Goal: Information Seeking & Learning: Learn about a topic

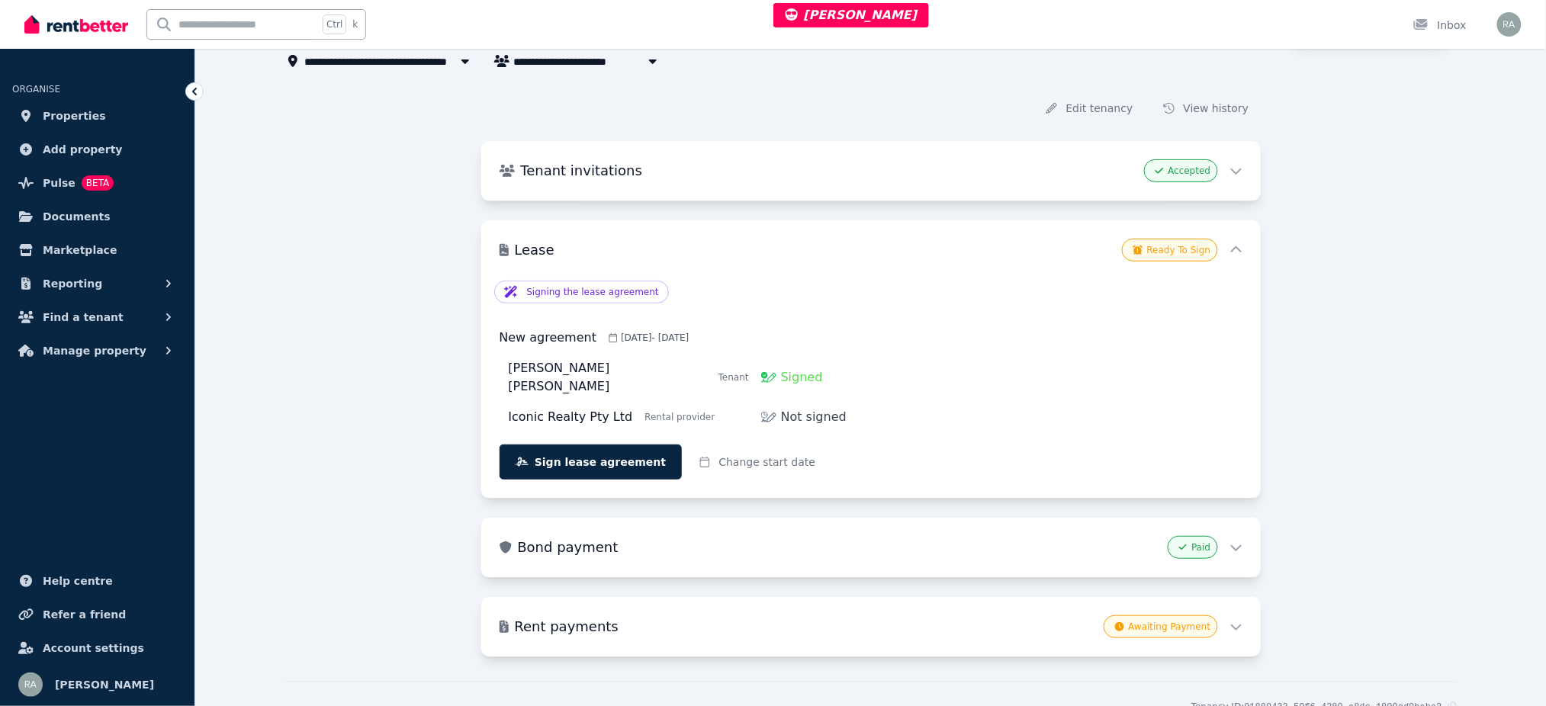
scroll to position [177, 0]
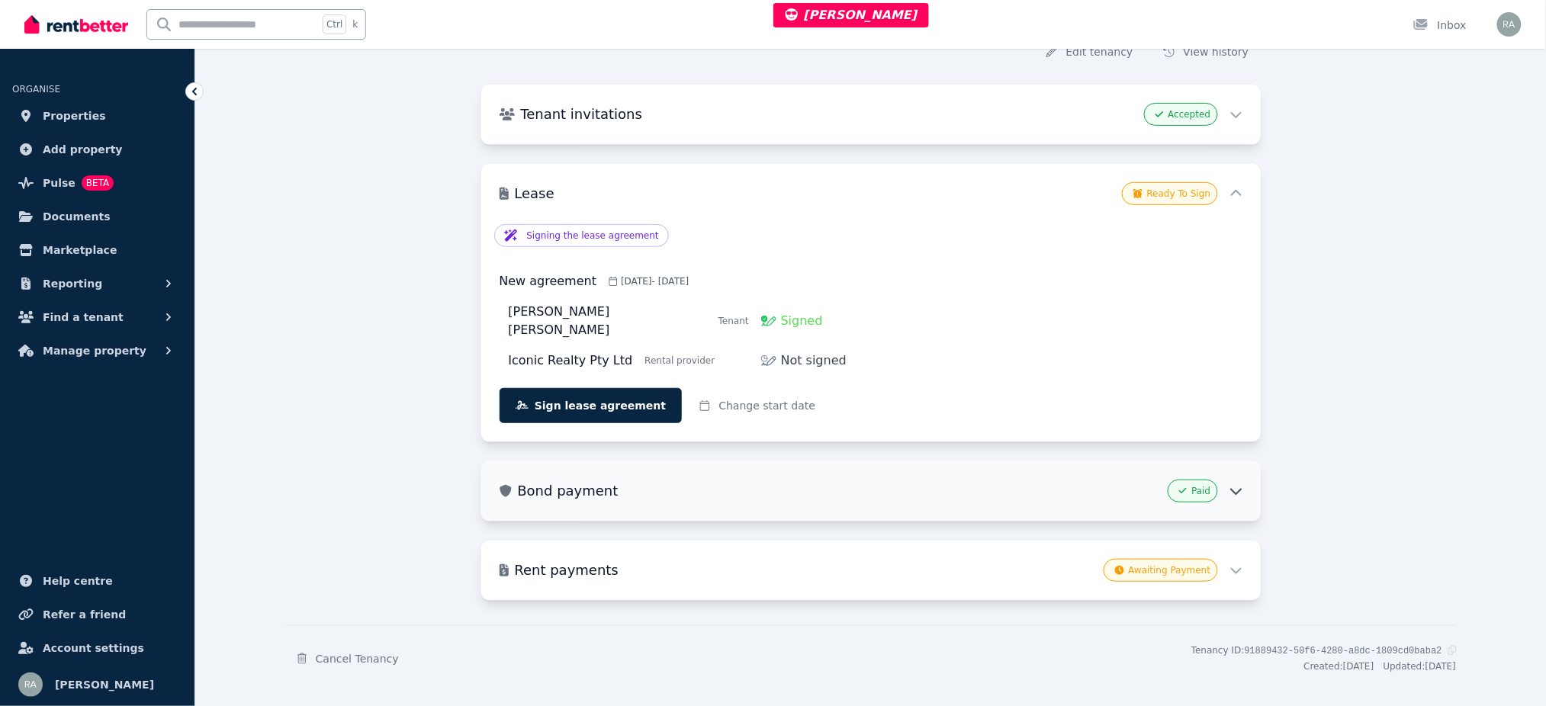
click at [1224, 480] on div "Paid" at bounding box center [1205, 491] width 75 height 23
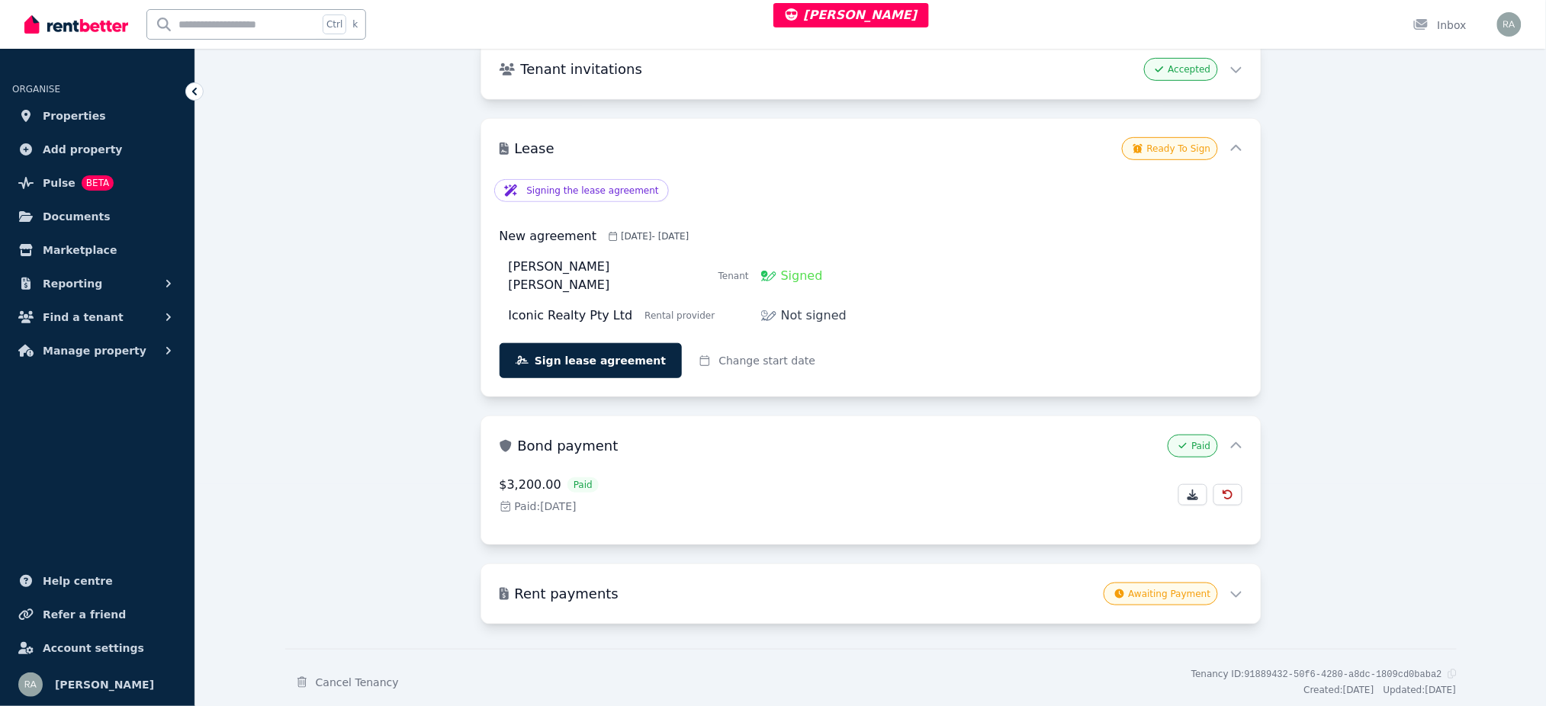
scroll to position [246, 0]
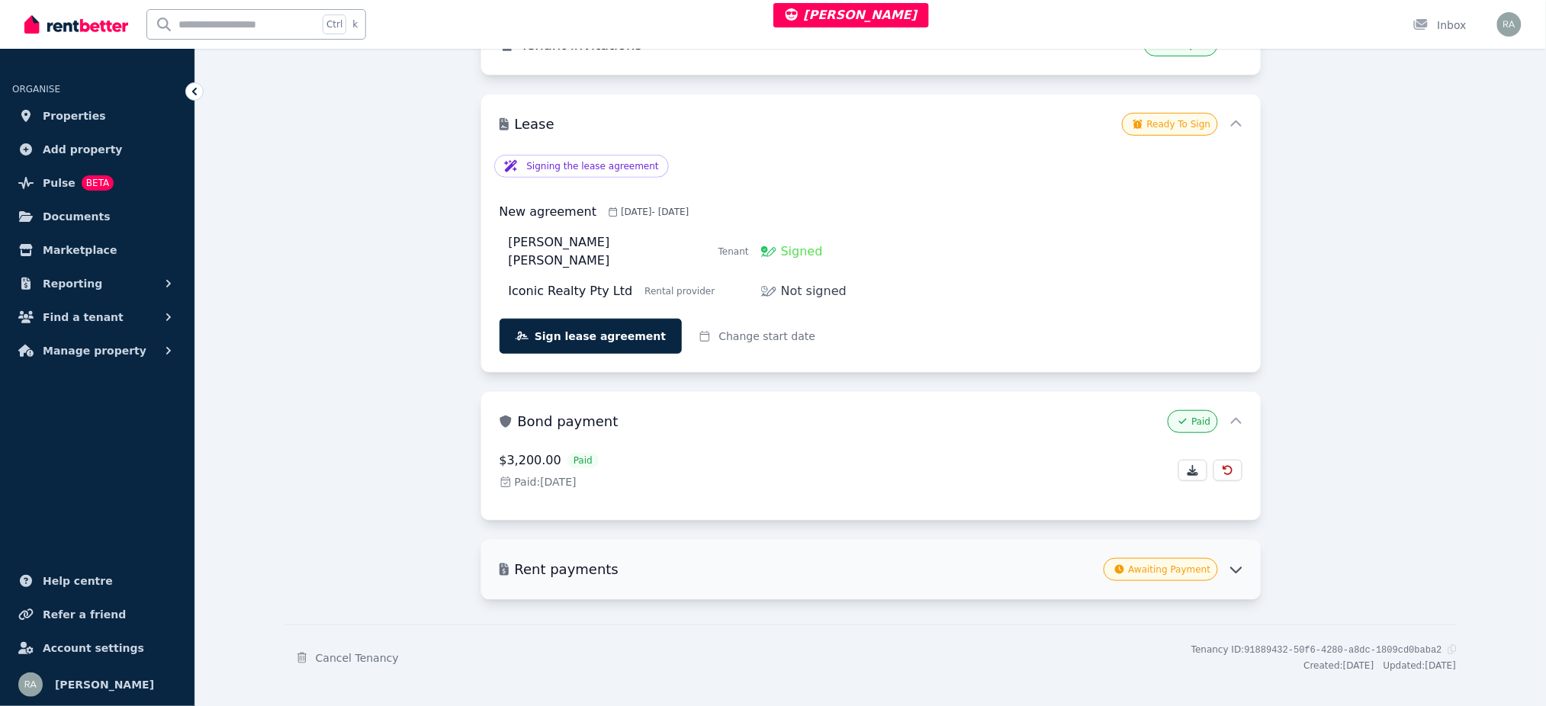
click at [1225, 566] on div "Rent payments Awaiting Payment" at bounding box center [870, 569] width 779 height 59
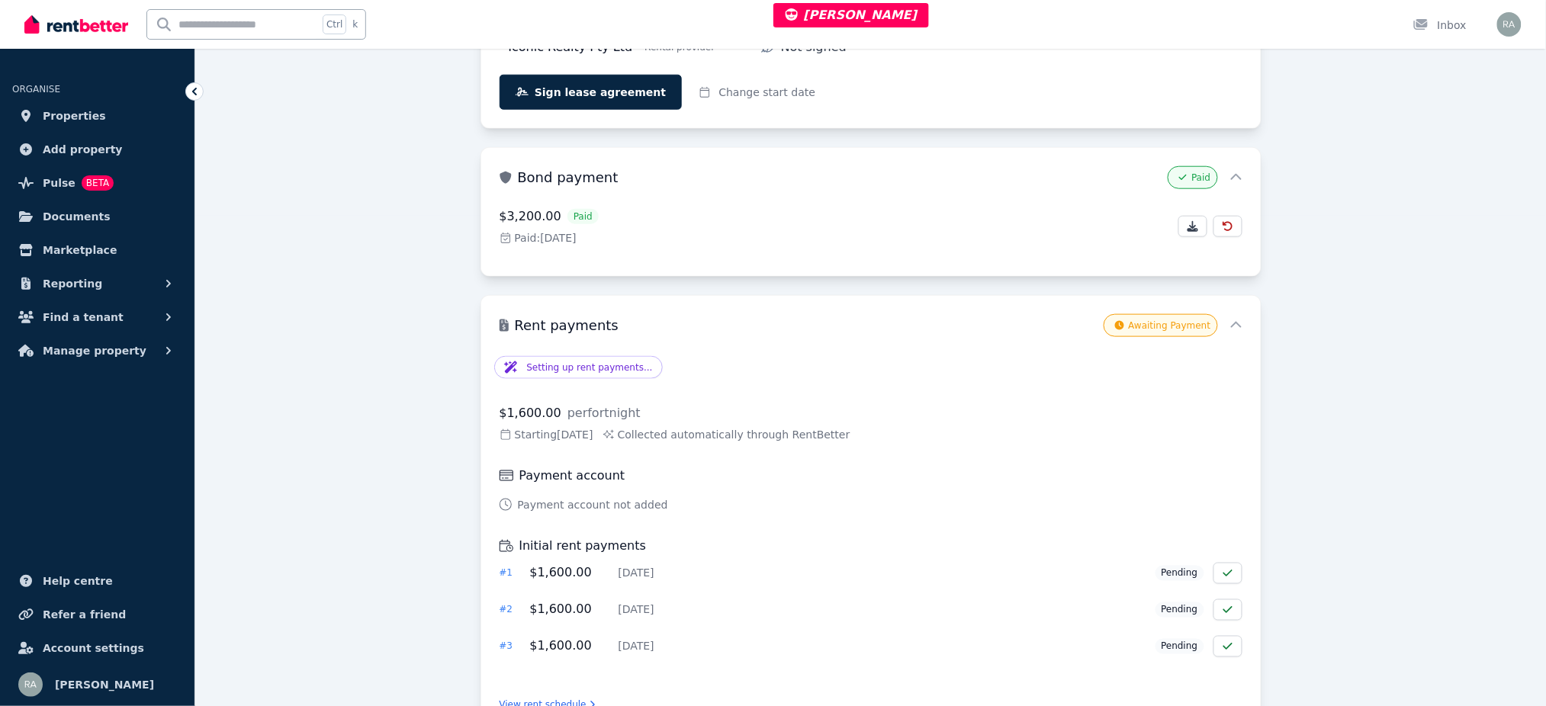
scroll to position [508, 0]
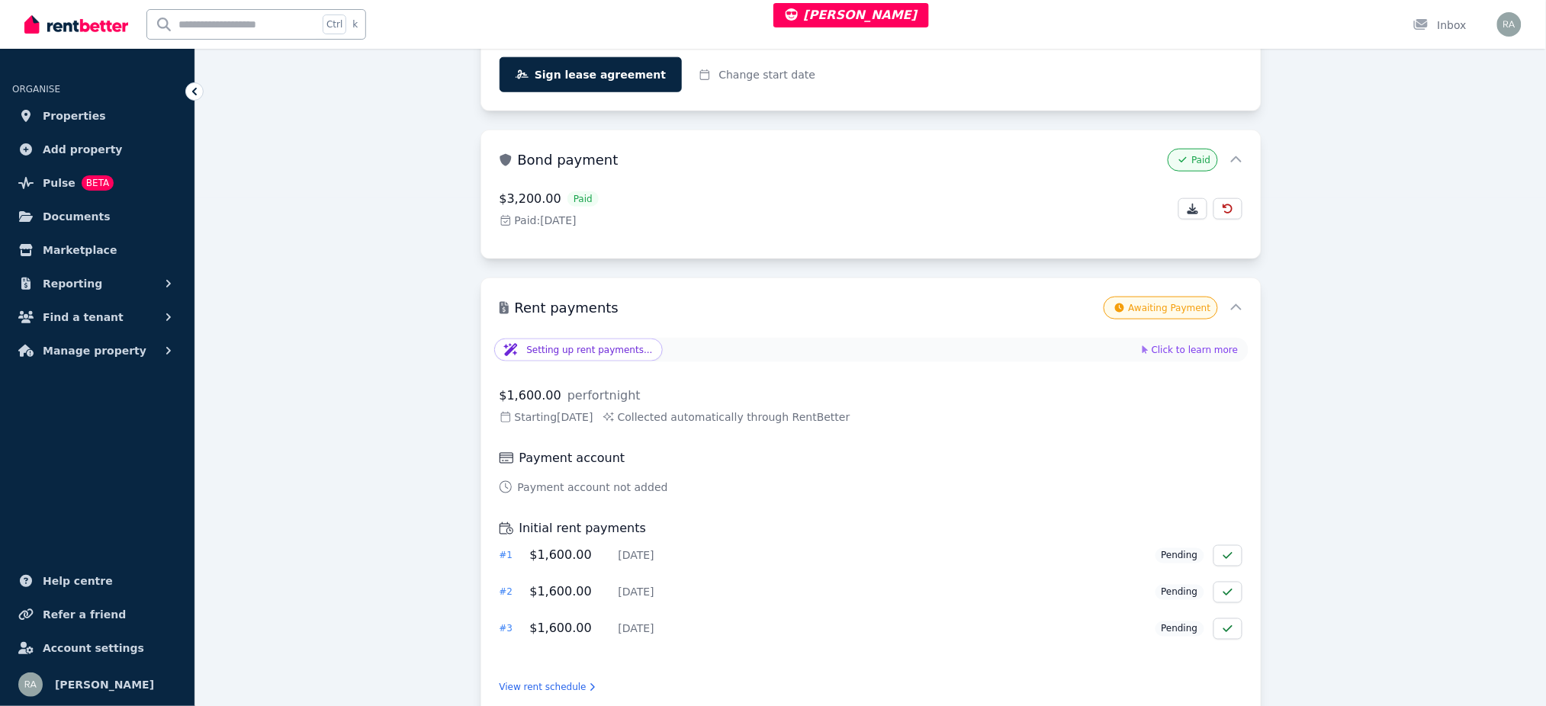
click at [1206, 344] on span "Click to learn more" at bounding box center [1200, 350] width 96 height 12
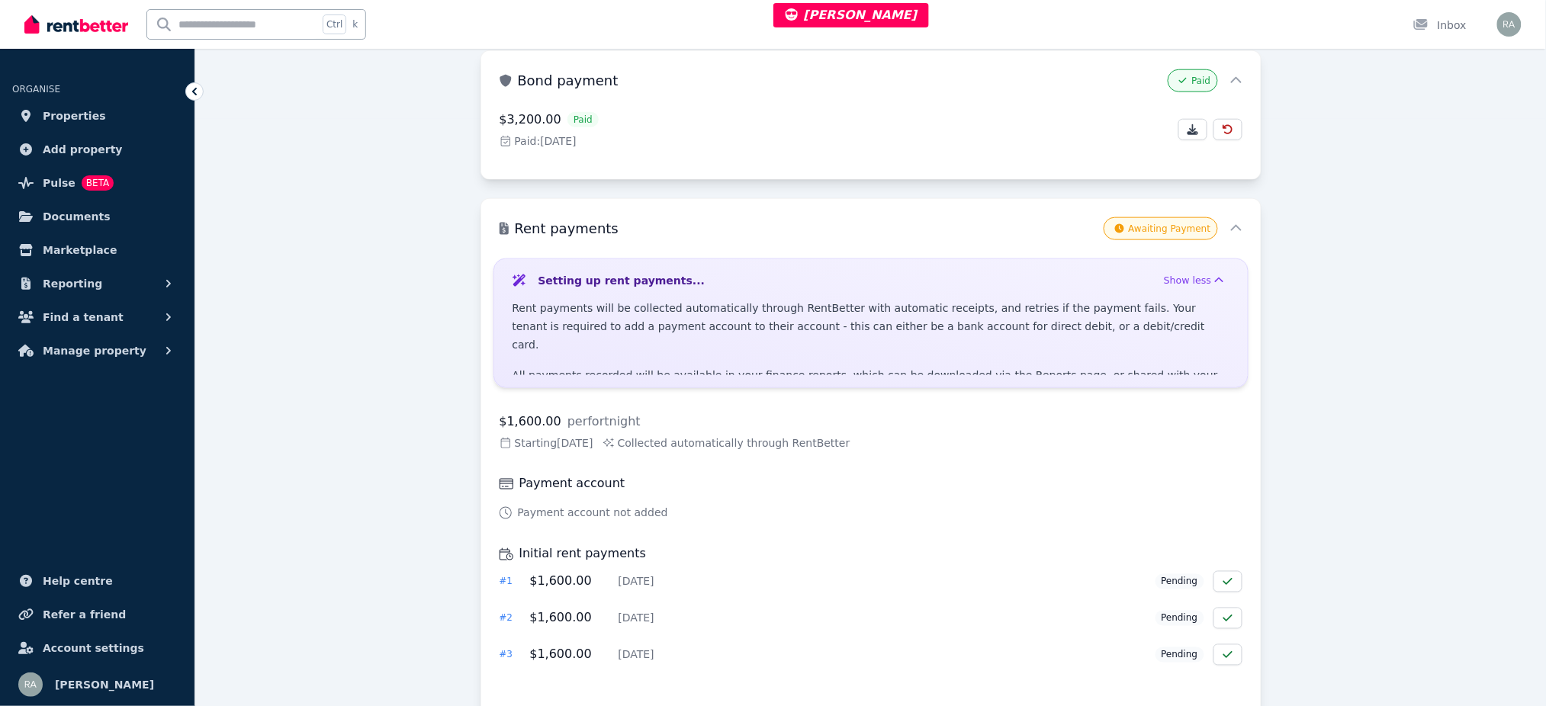
scroll to position [728, 0]
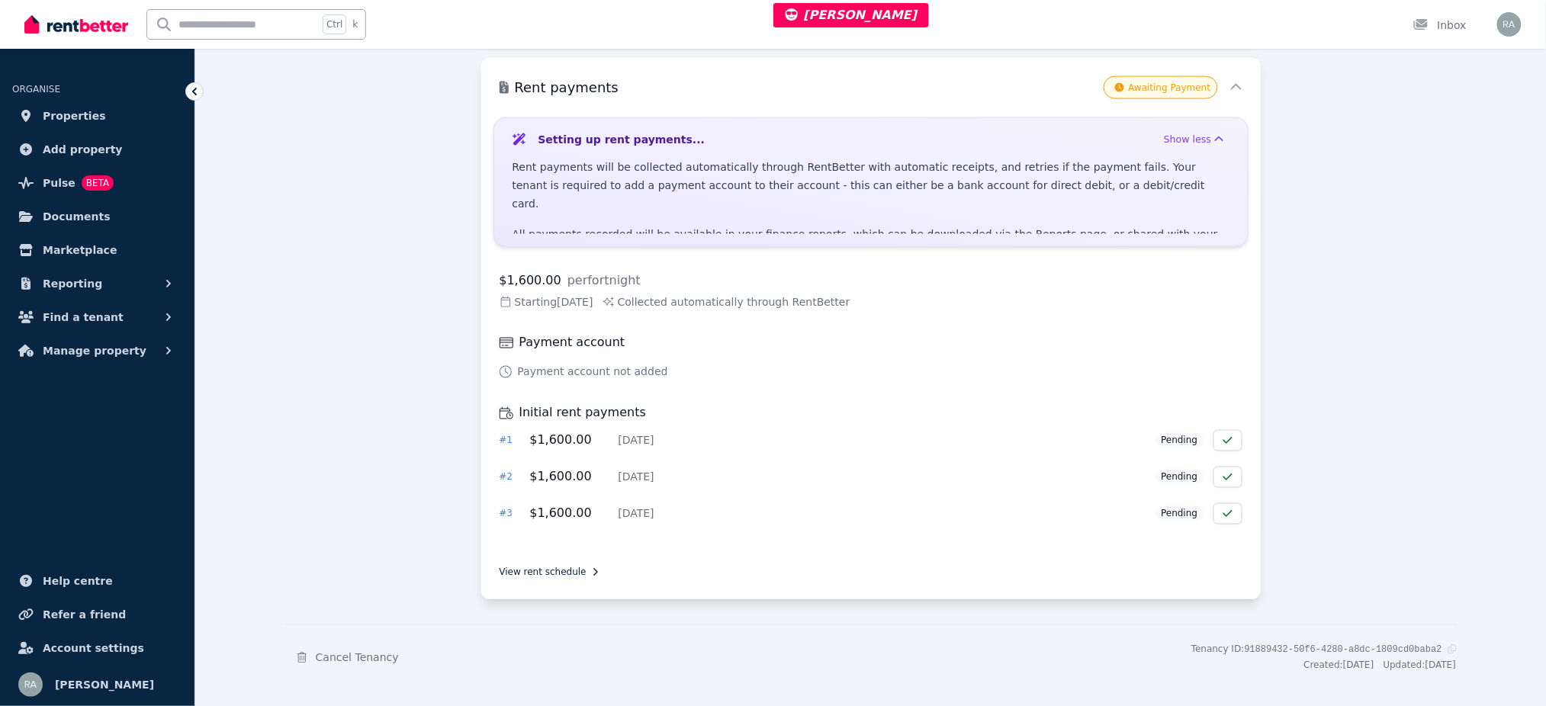
click at [544, 567] on link "View rent schedule" at bounding box center [548, 573] width 96 height 12
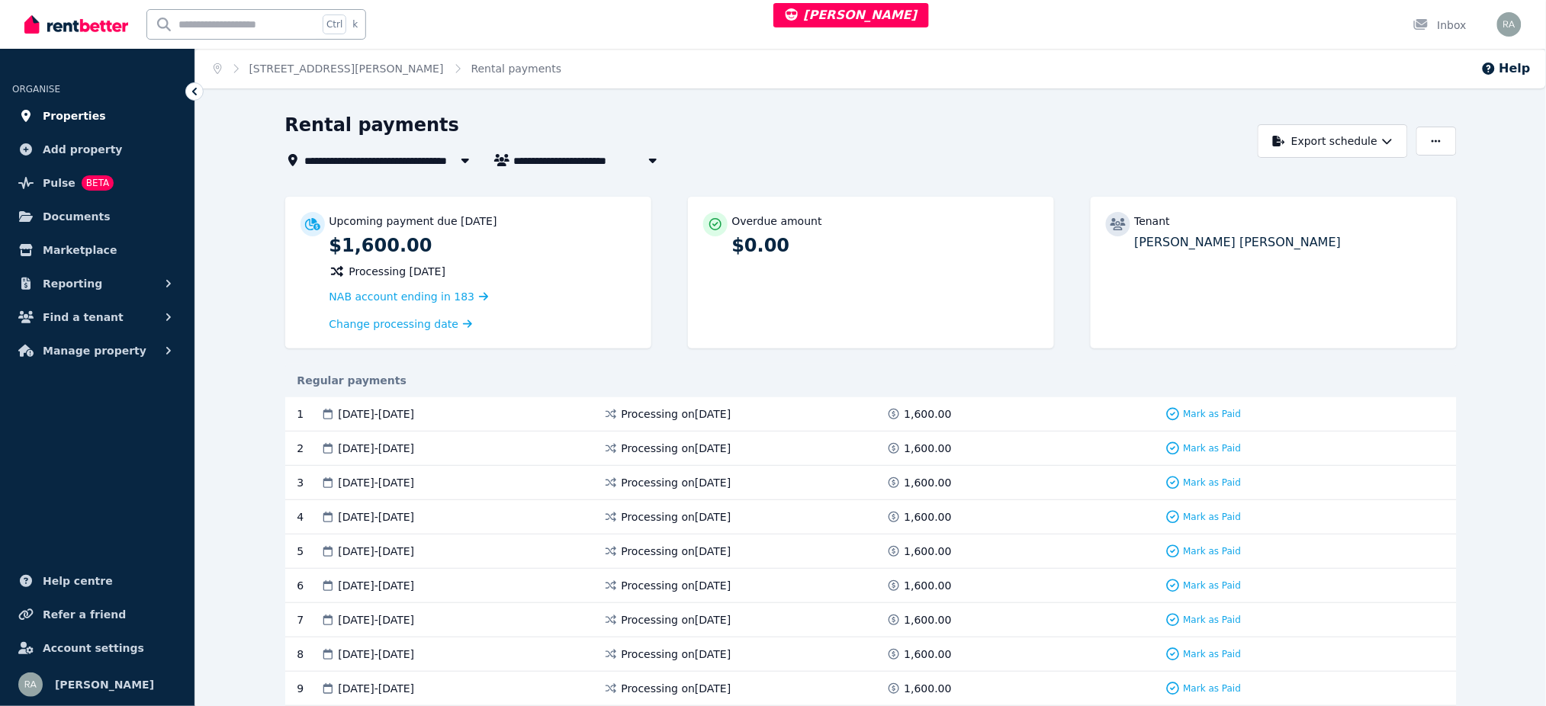
click at [112, 109] on link "Properties" at bounding box center [97, 116] width 170 height 31
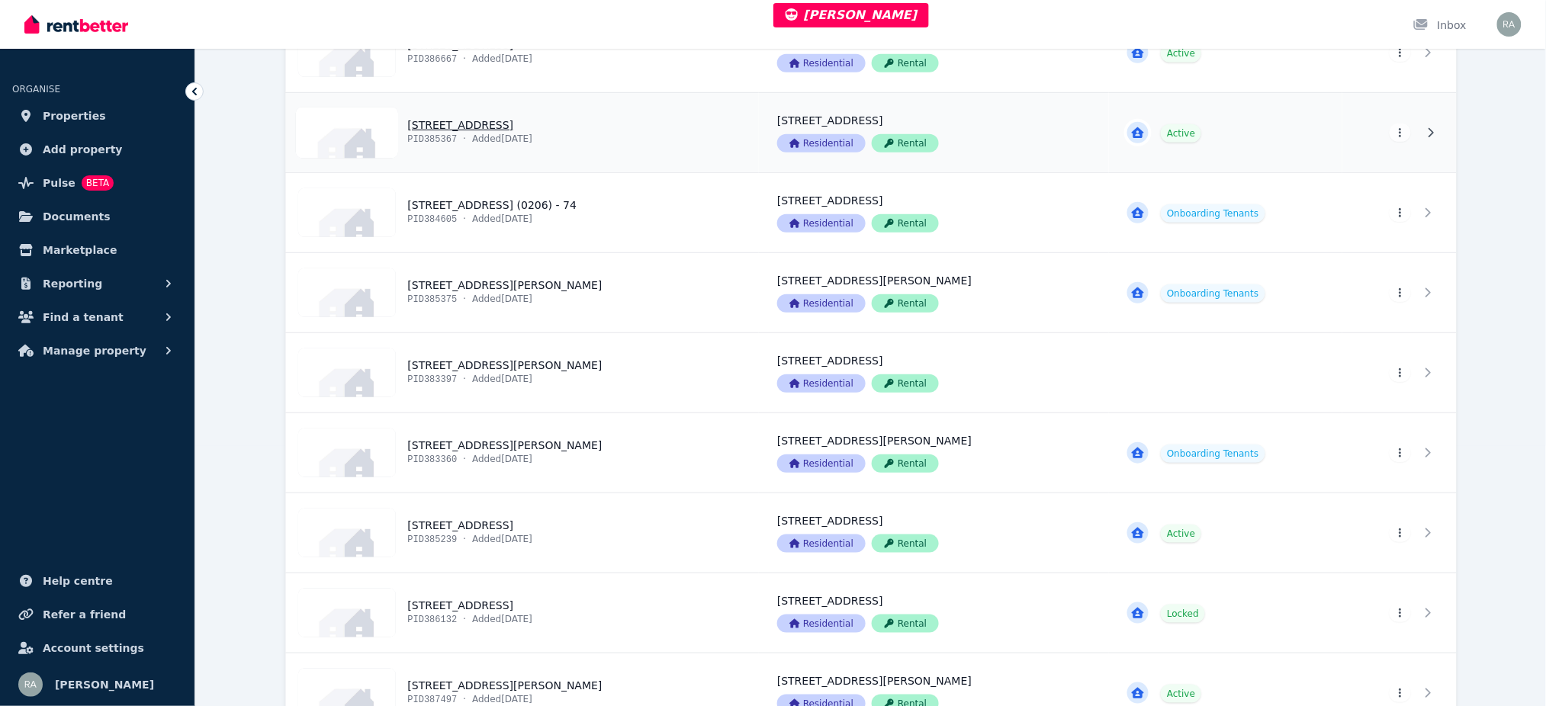
scroll to position [508, 0]
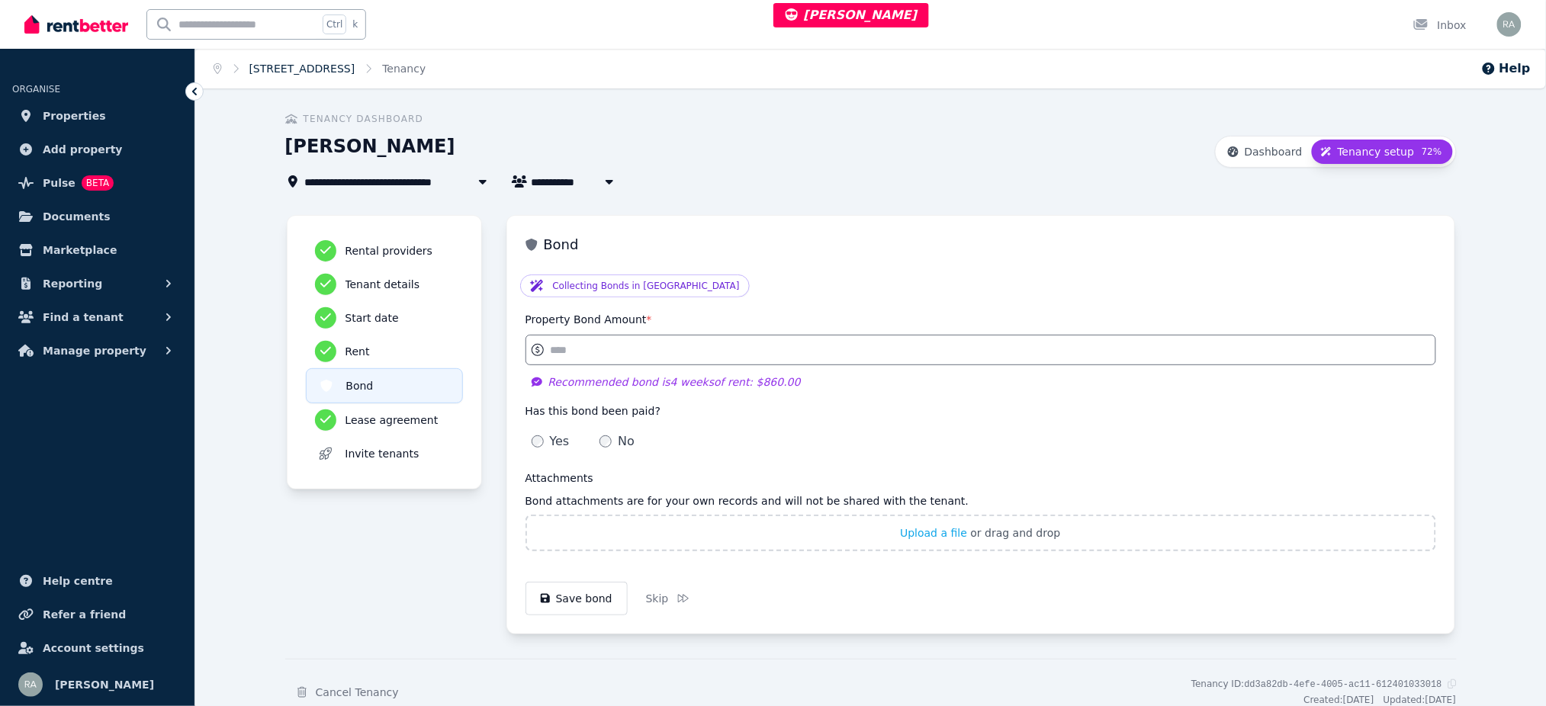
click at [355, 66] on link "[STREET_ADDRESS]" at bounding box center [302, 69] width 106 height 12
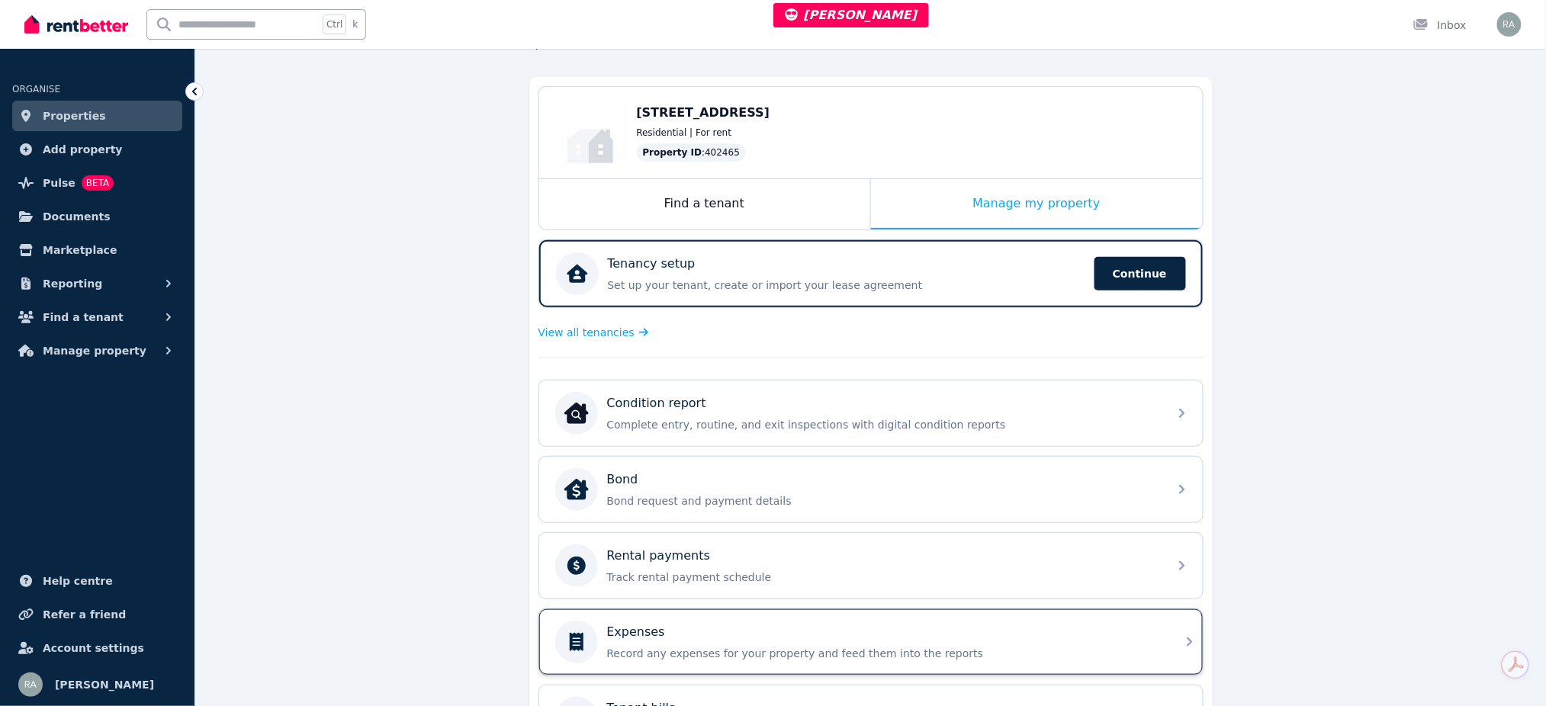
scroll to position [206, 0]
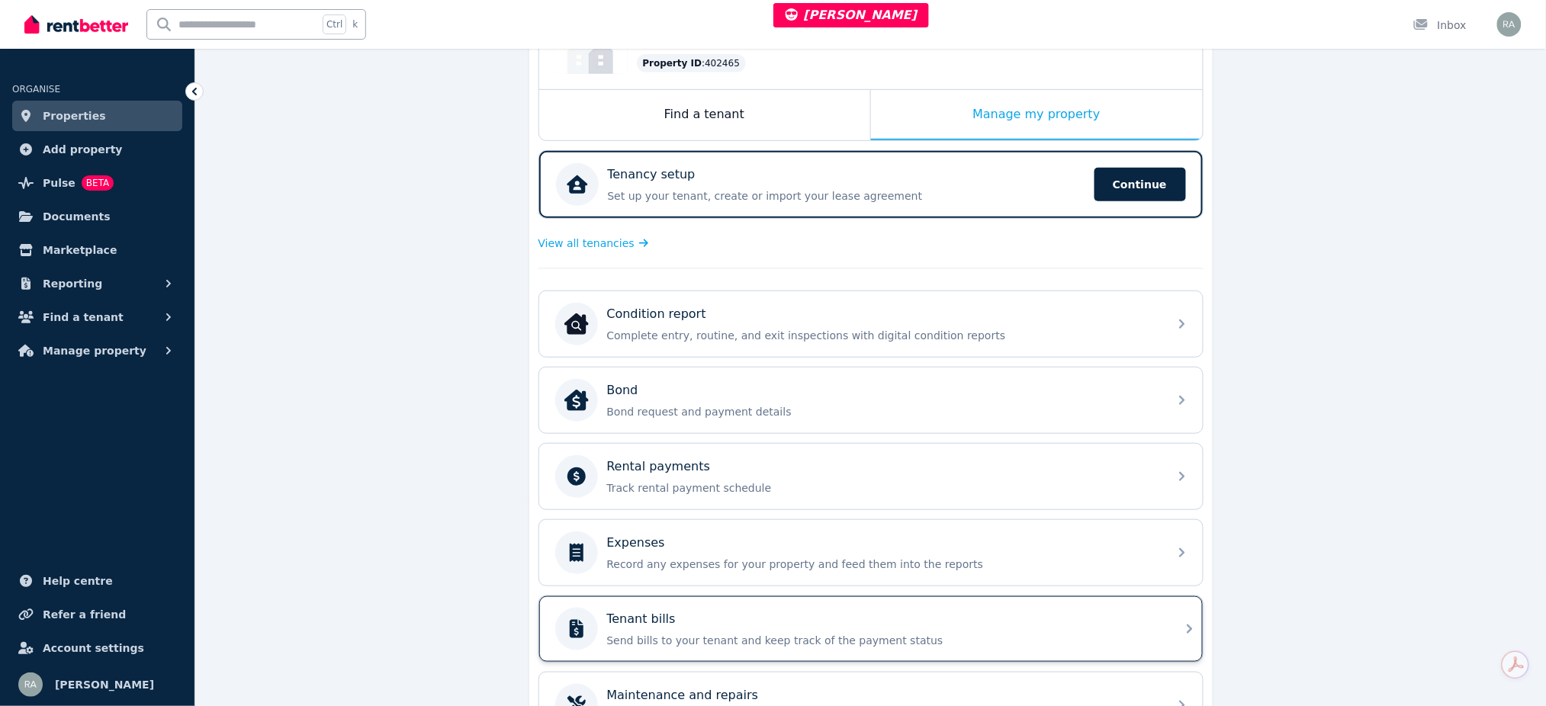
click at [703, 612] on div "Tenant bills" at bounding box center [883, 619] width 552 height 18
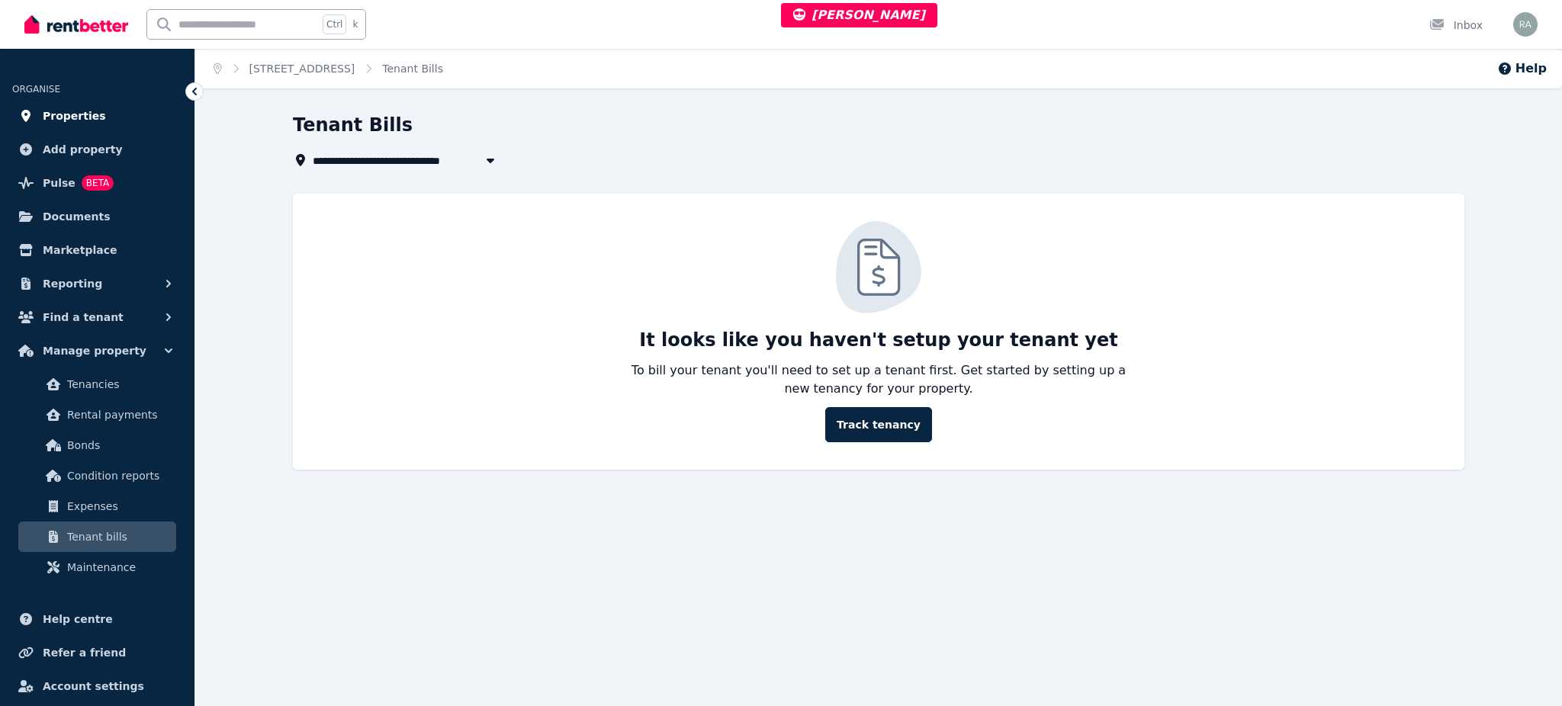
click at [98, 106] on link "Properties" at bounding box center [97, 116] width 170 height 31
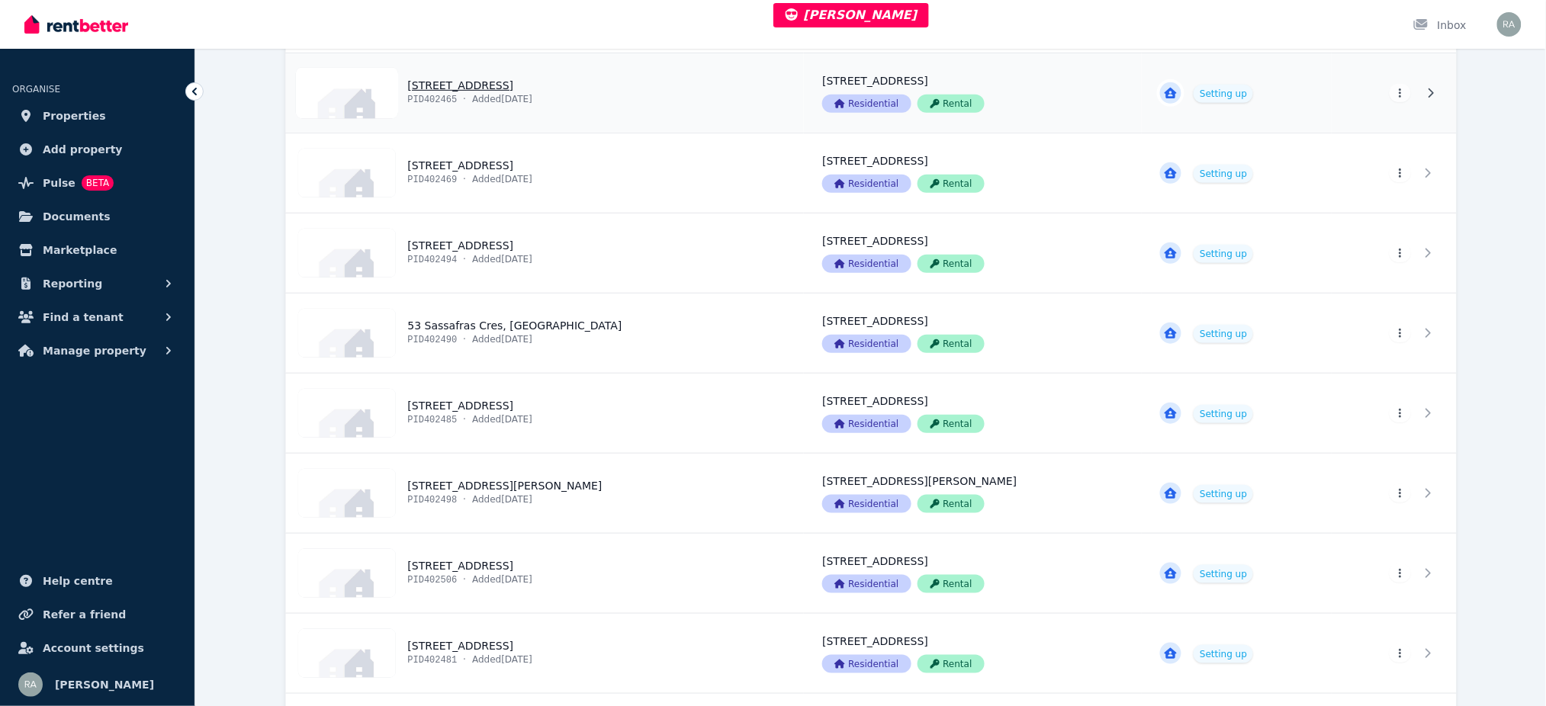
scroll to position [517, 0]
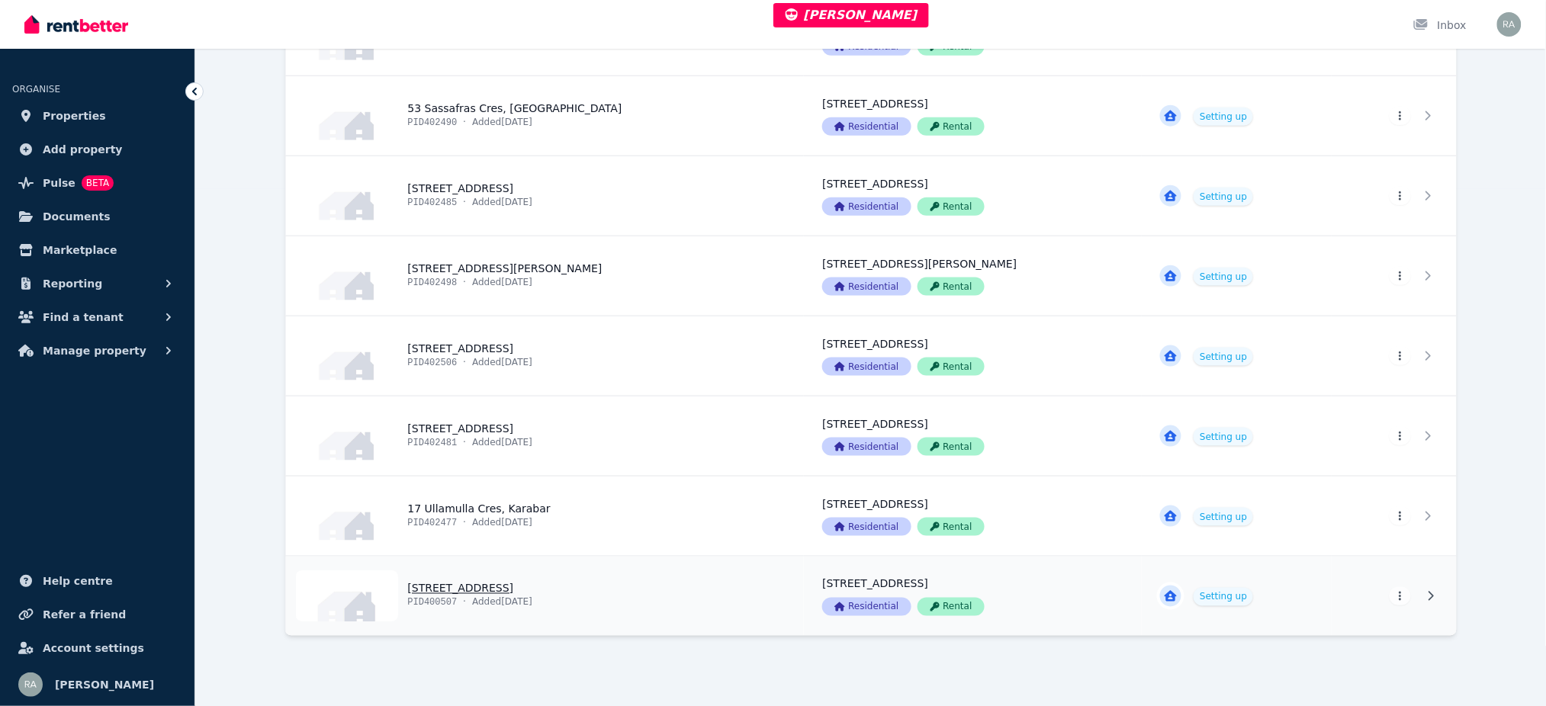
click at [639, 599] on link "View property details" at bounding box center [545, 596] width 519 height 79
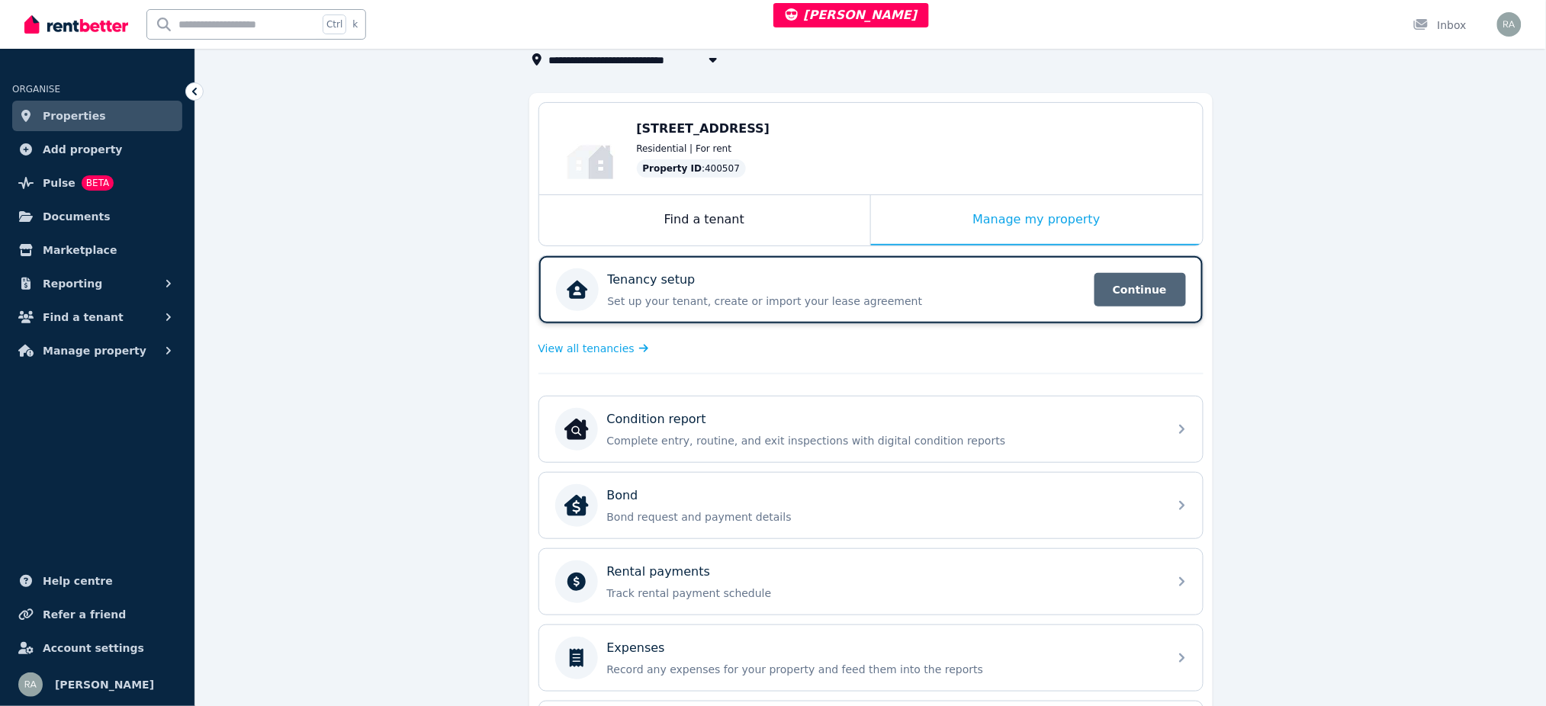
scroll to position [101, 0]
click at [1166, 288] on span "Continue" at bounding box center [1140, 289] width 92 height 34
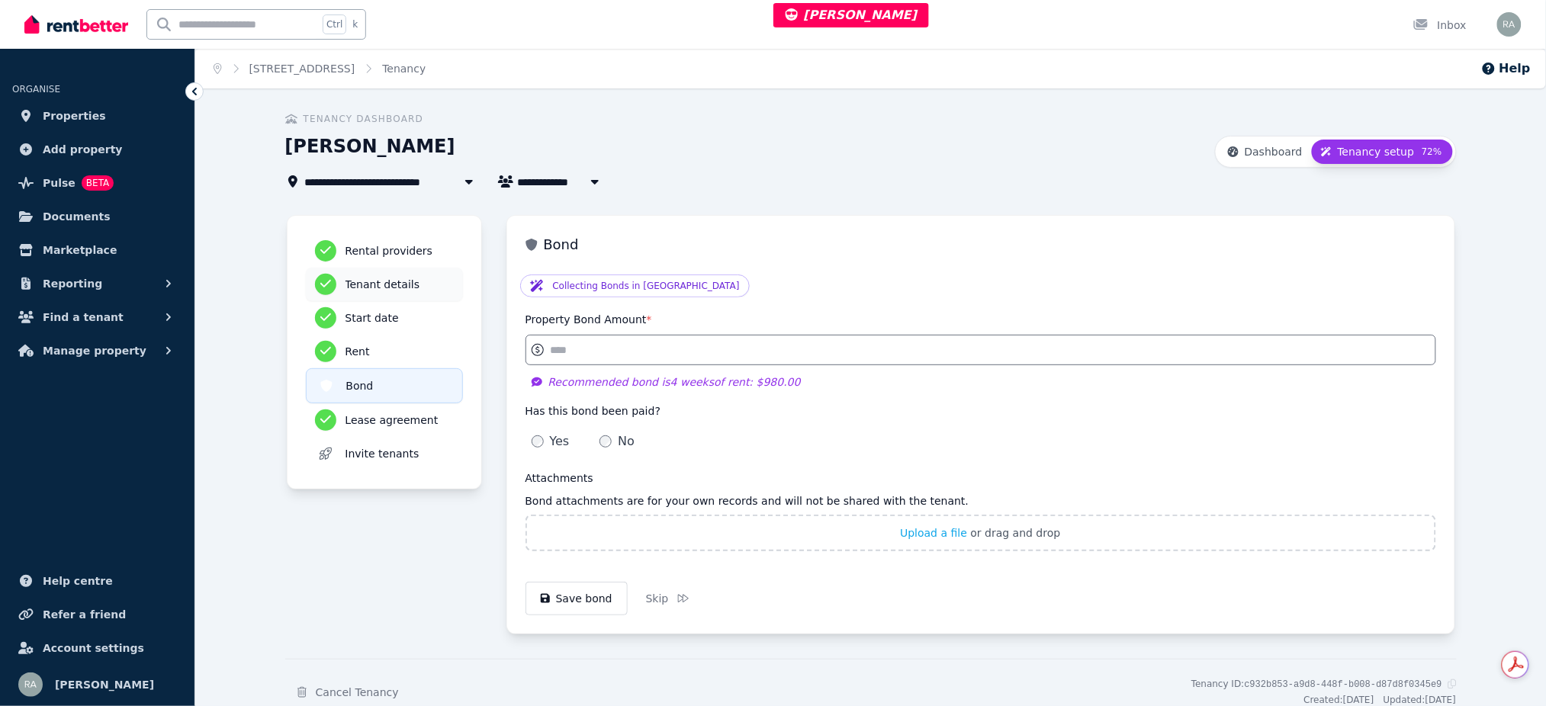
click at [358, 279] on h3 "Tenant details" at bounding box center [399, 284] width 108 height 15
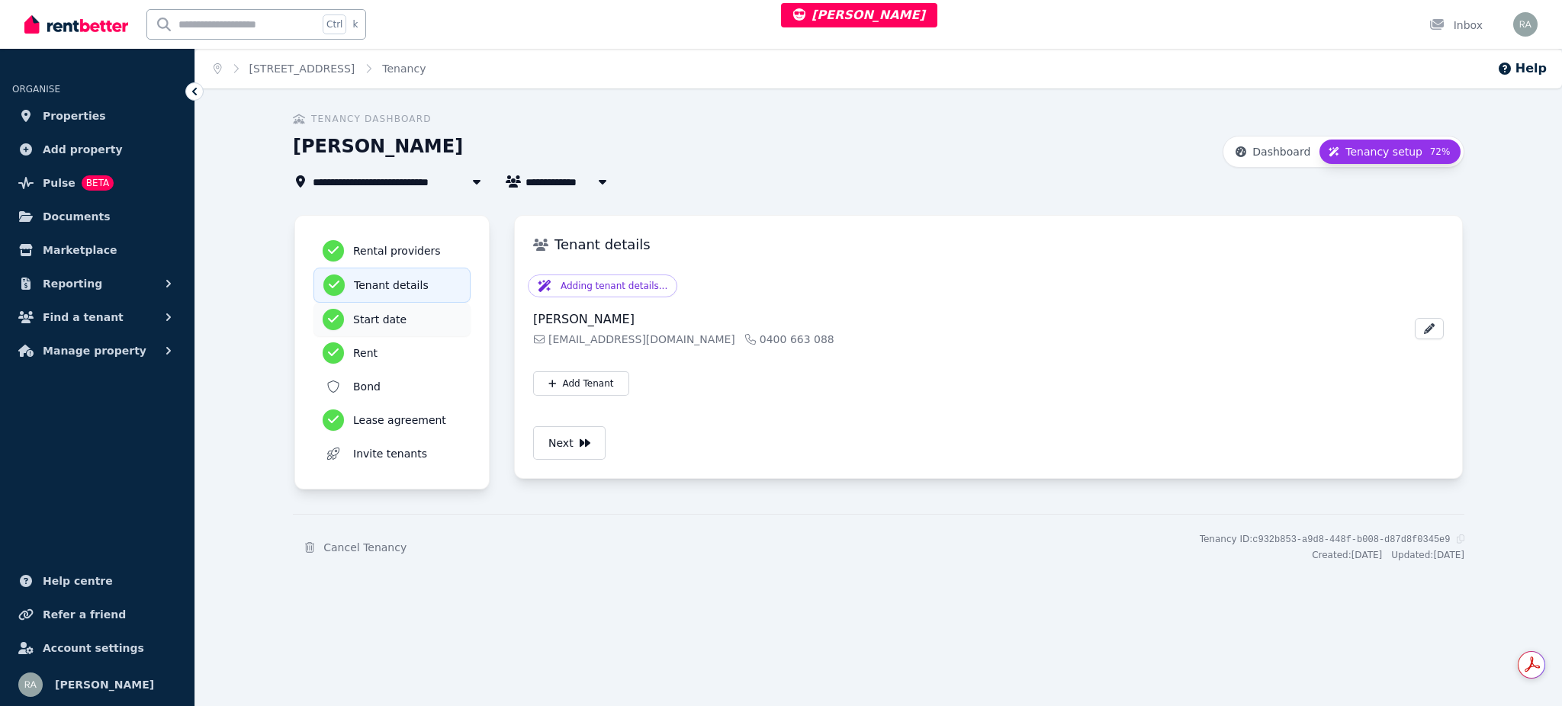
click at [436, 320] on h3 "Start date" at bounding box center [407, 319] width 108 height 15
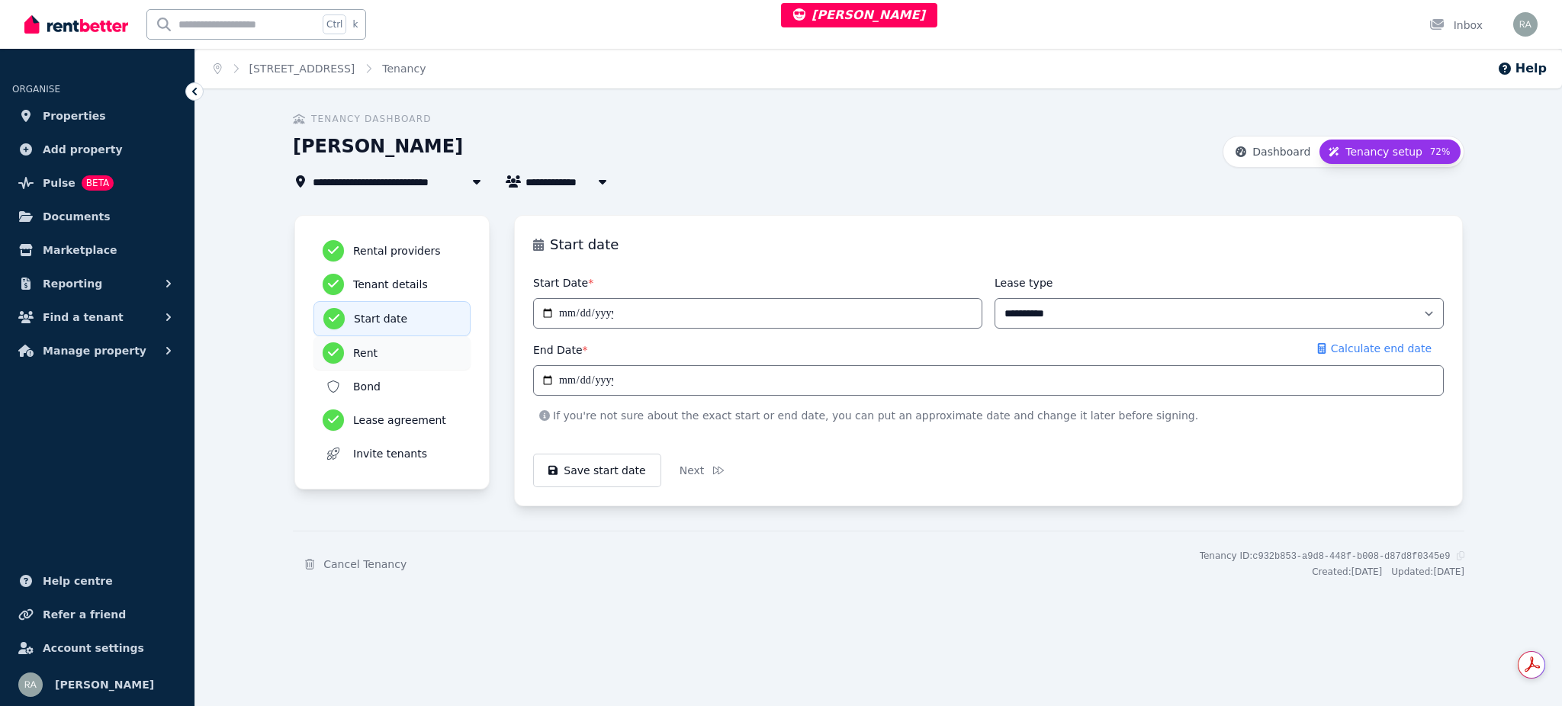
click at [383, 355] on h3 "Rent" at bounding box center [407, 352] width 108 height 15
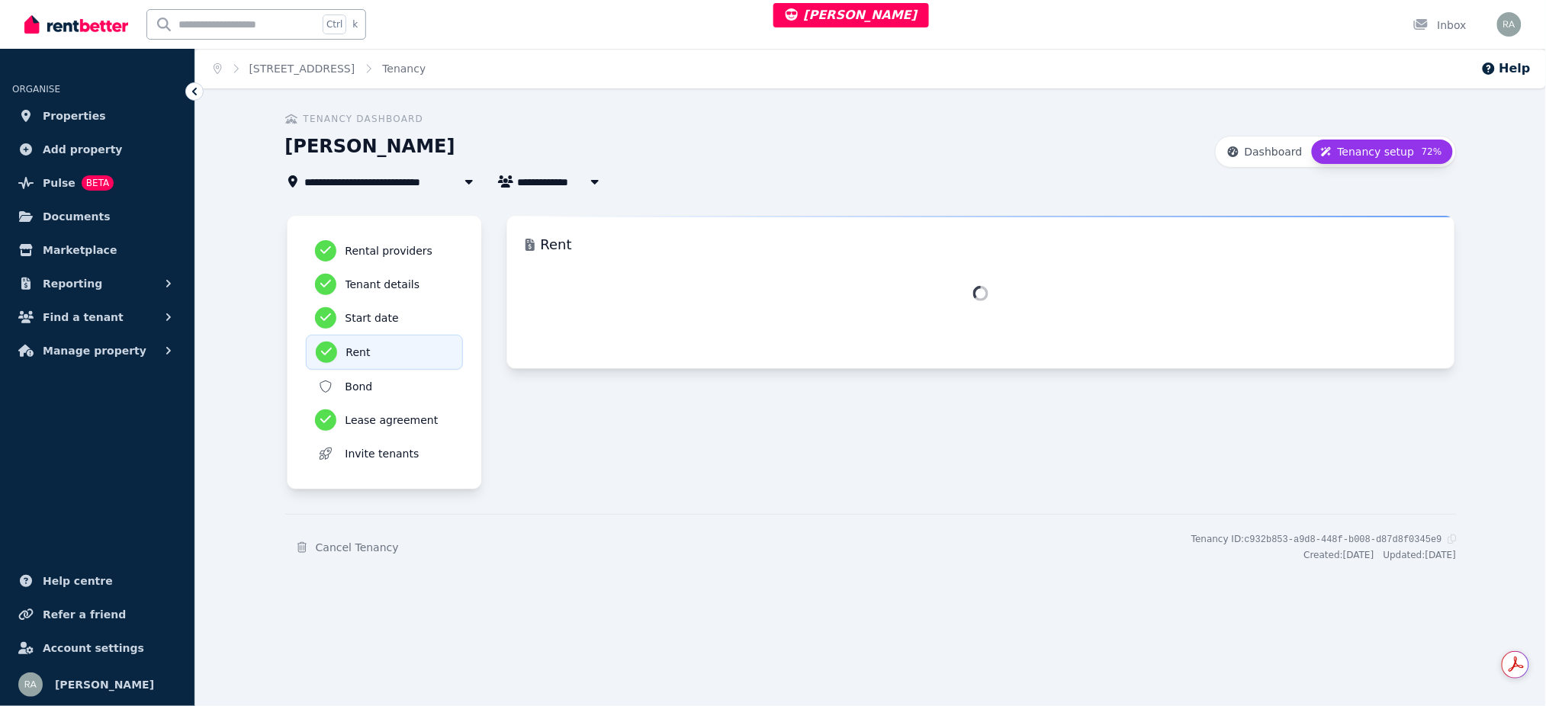
select select "**********"
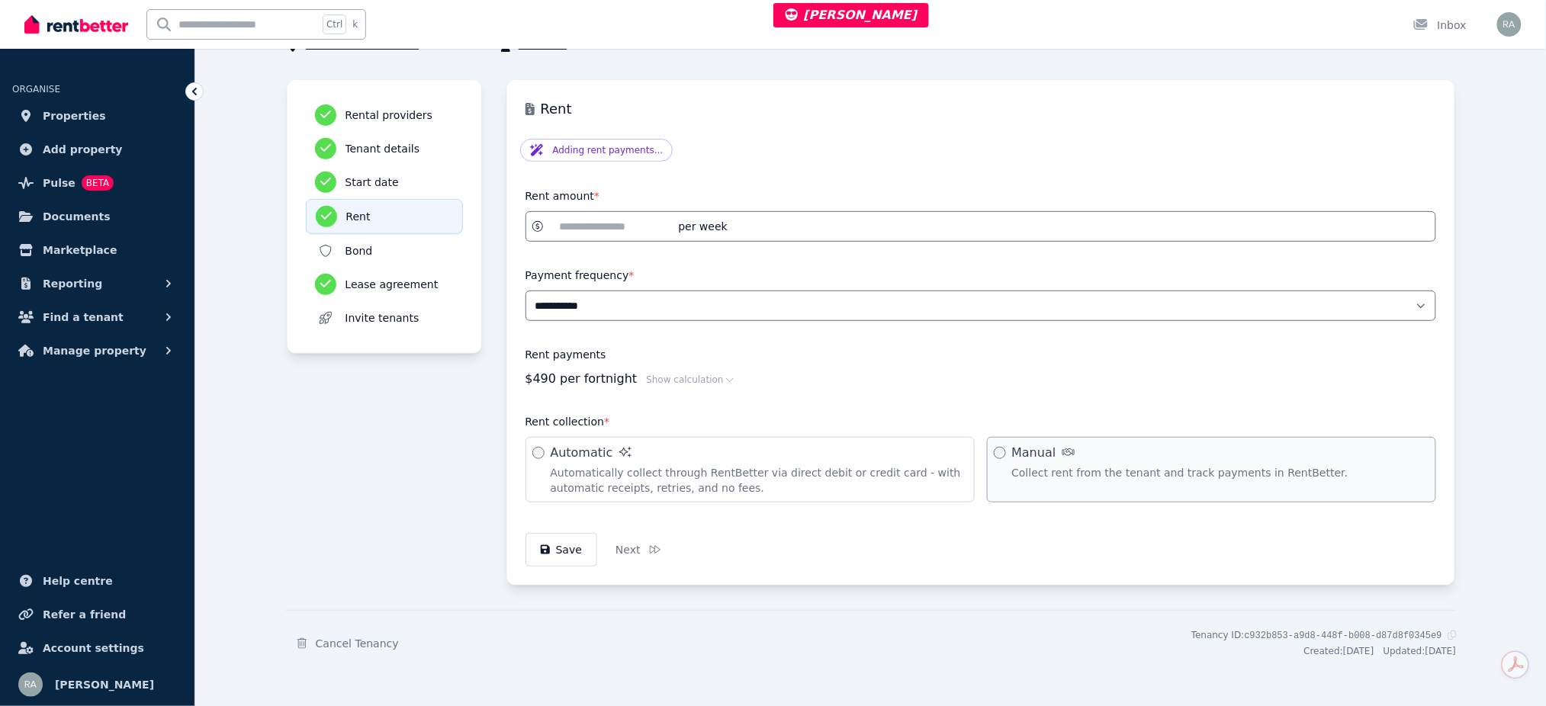
scroll to position [138, 0]
